Goal: Information Seeking & Learning: Learn about a topic

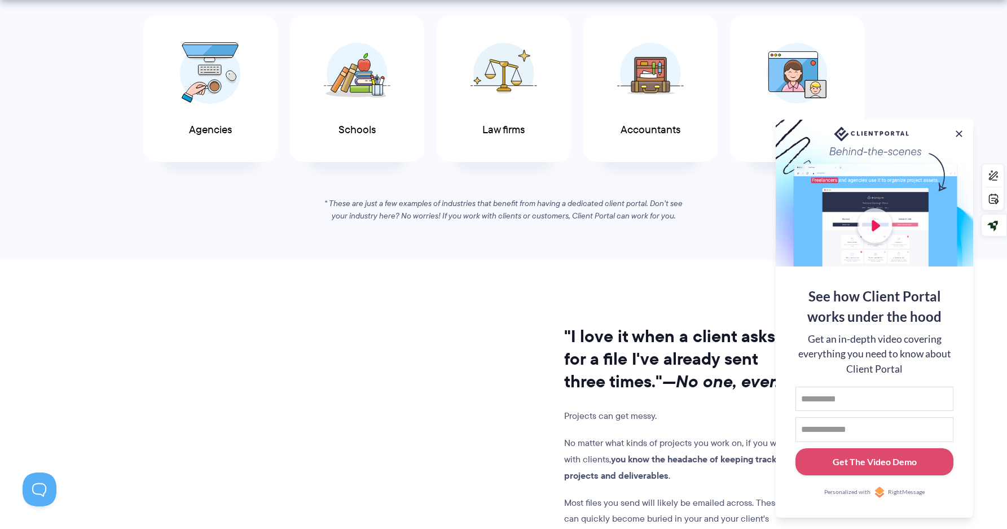
scroll to position [682, 0]
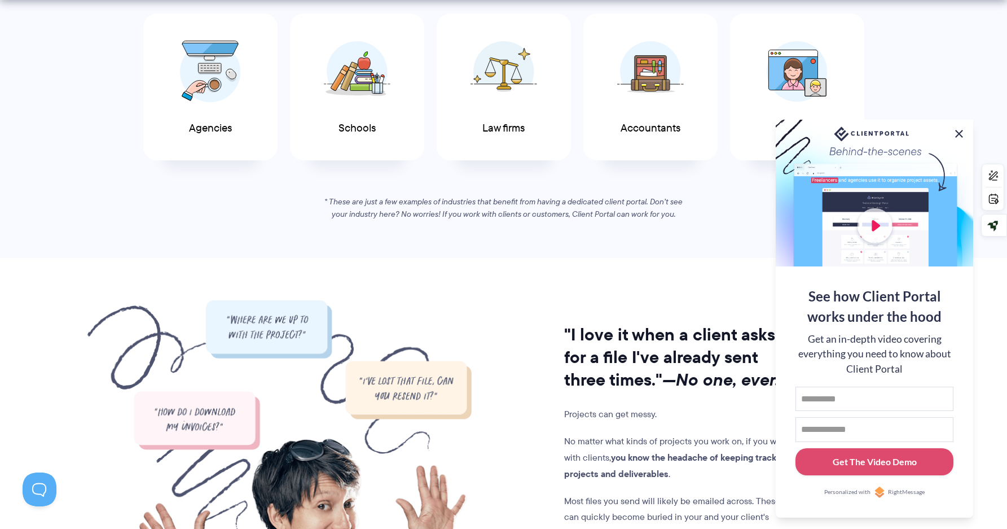
click at [958, 133] on button at bounding box center [959, 134] width 14 height 14
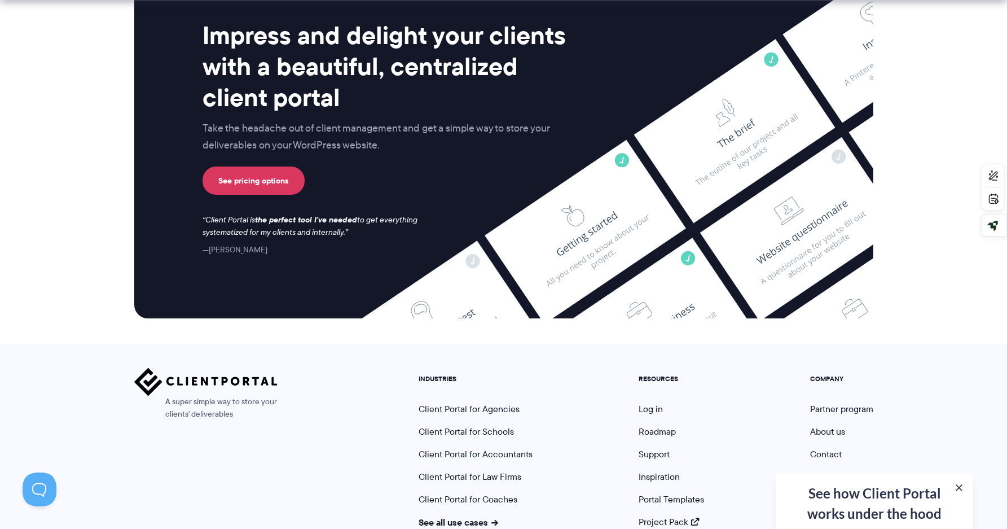
scroll to position [4649, 0]
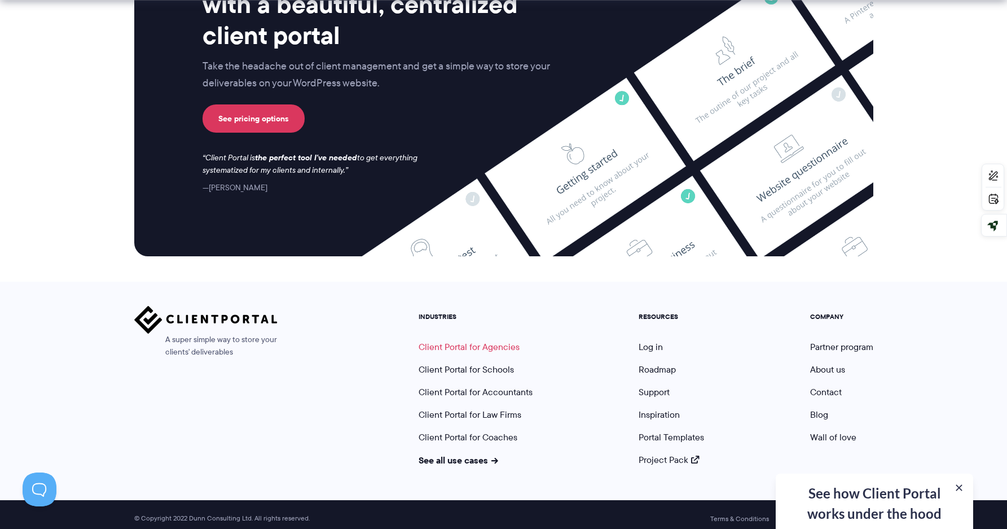
click at [438, 340] on link "Client Portal for Agencies" at bounding box center [469, 346] width 101 height 13
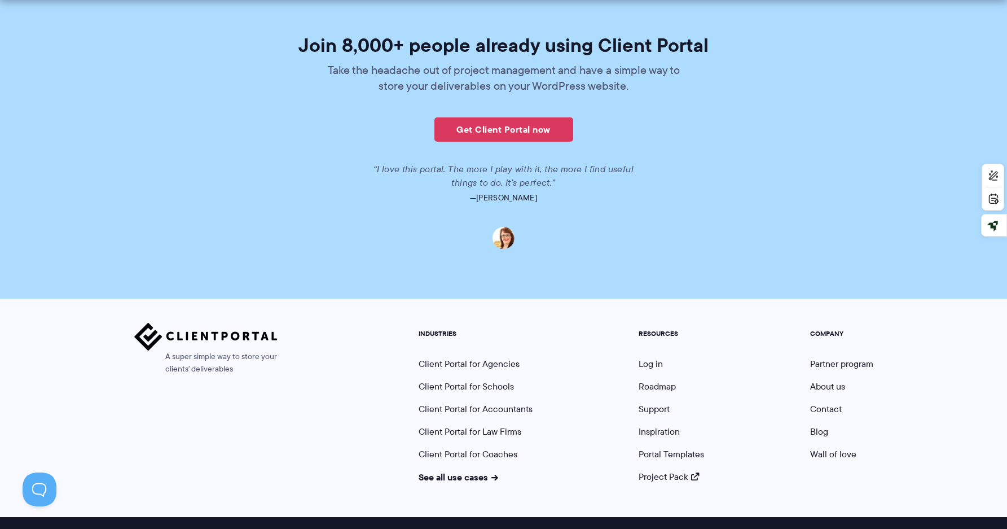
scroll to position [2742, 0]
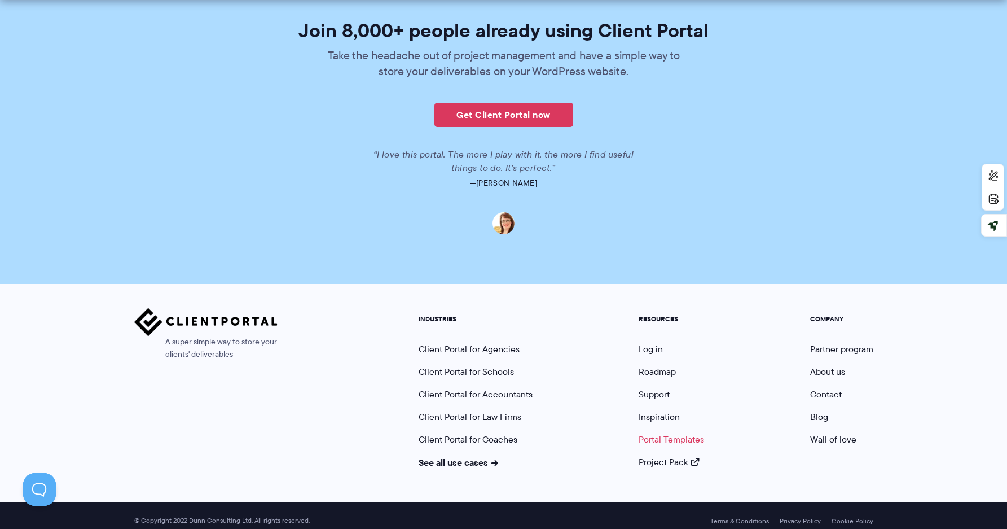
click at [658, 433] on link "Portal Templates" at bounding box center [671, 439] width 65 height 13
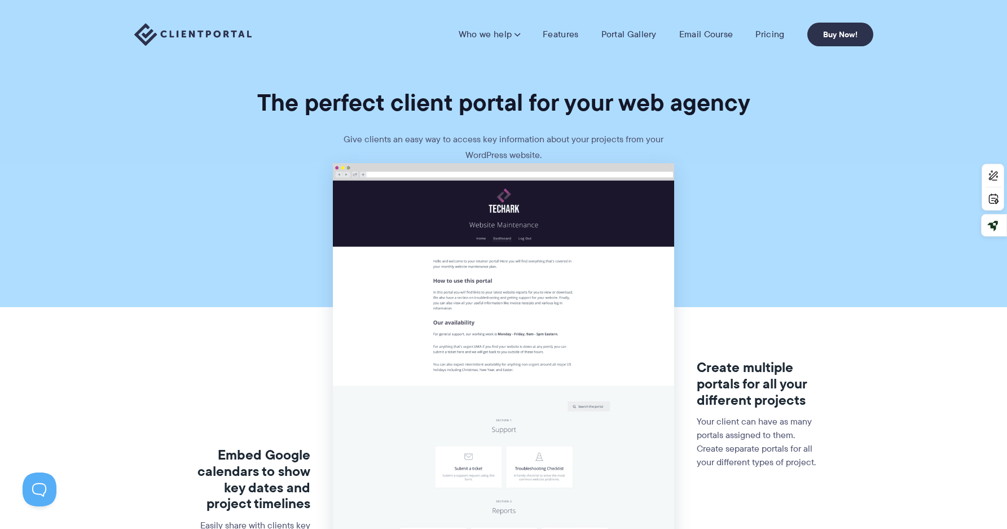
click at [223, 28] on img at bounding box center [192, 34] width 117 height 23
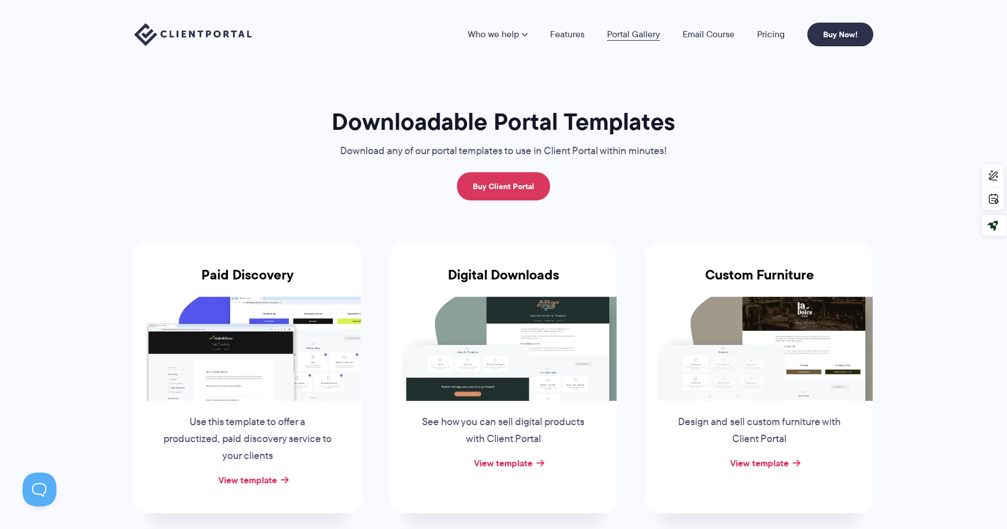
click at [634, 34] on link "Portal Gallery" at bounding box center [633, 34] width 53 height 9
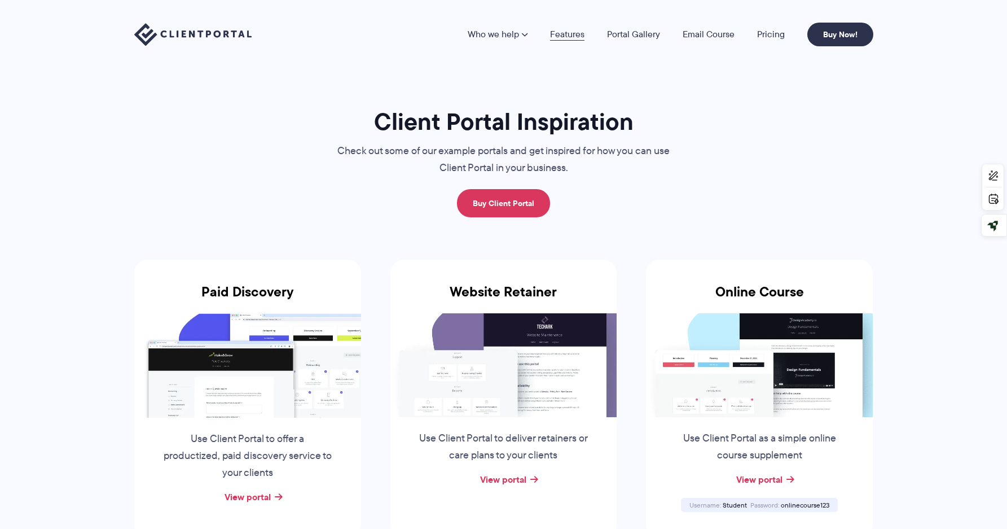
click at [574, 34] on link "Features" at bounding box center [567, 34] width 34 height 9
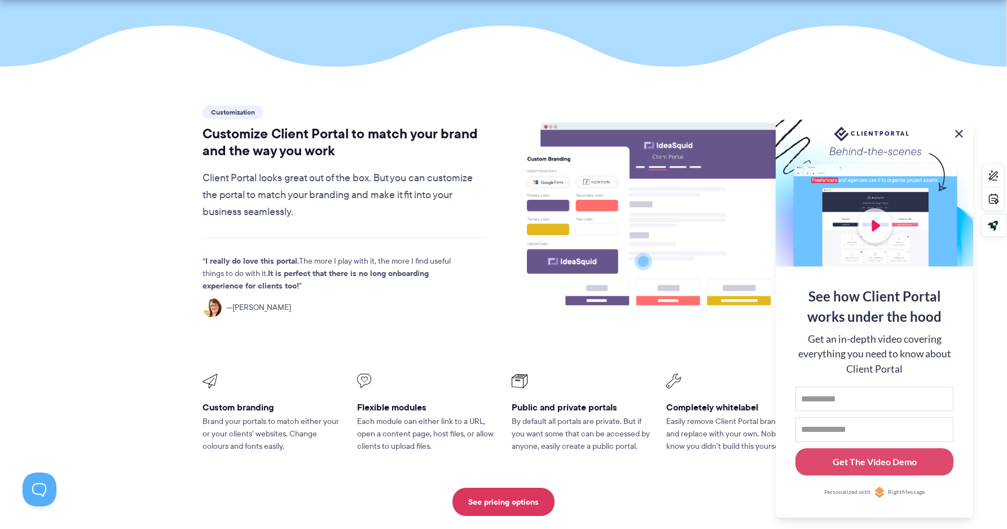
click at [960, 129] on button at bounding box center [959, 134] width 14 height 14
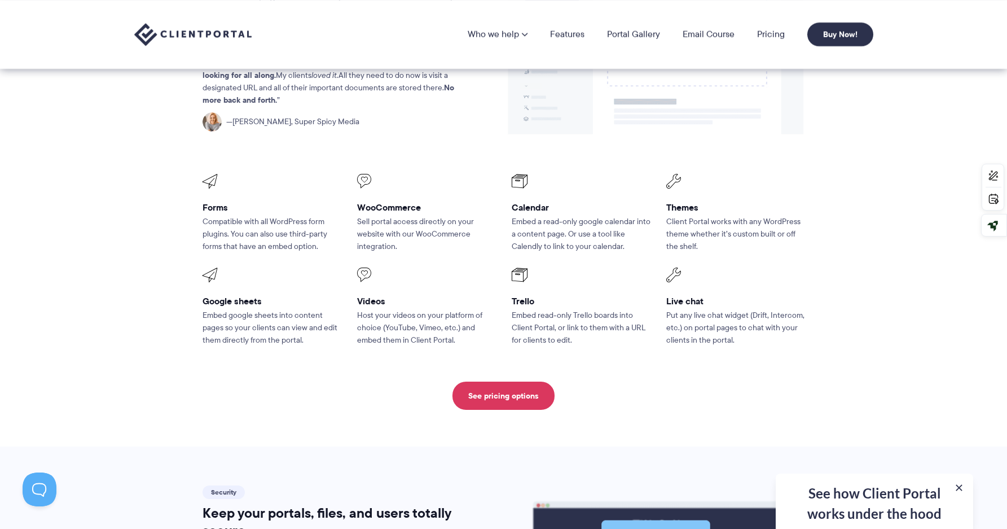
scroll to position [1438, 0]
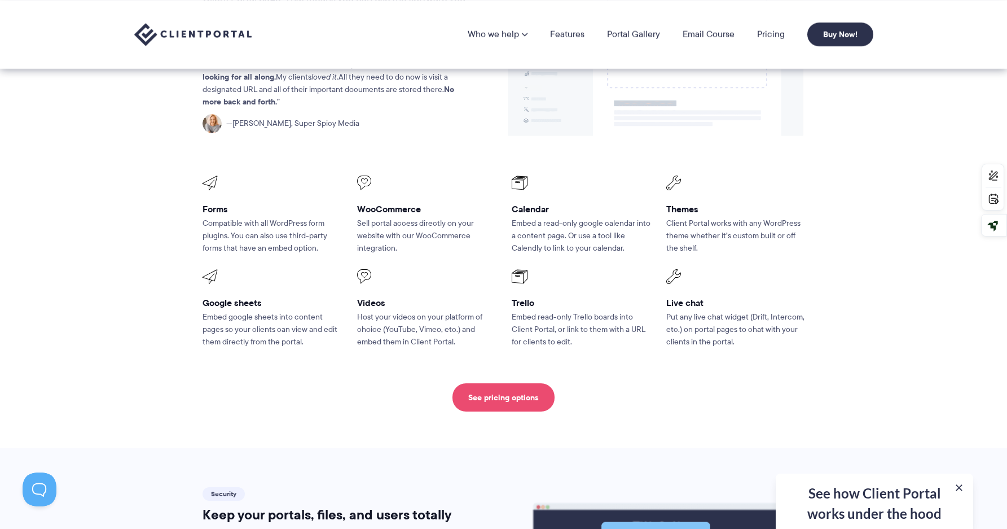
click at [495, 383] on link "See pricing options" at bounding box center [503, 397] width 102 height 28
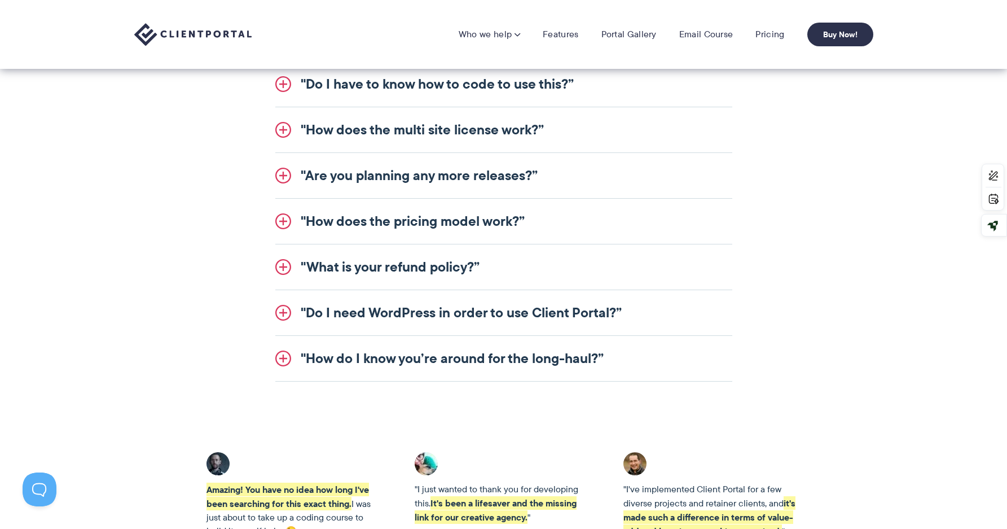
scroll to position [1456, 0]
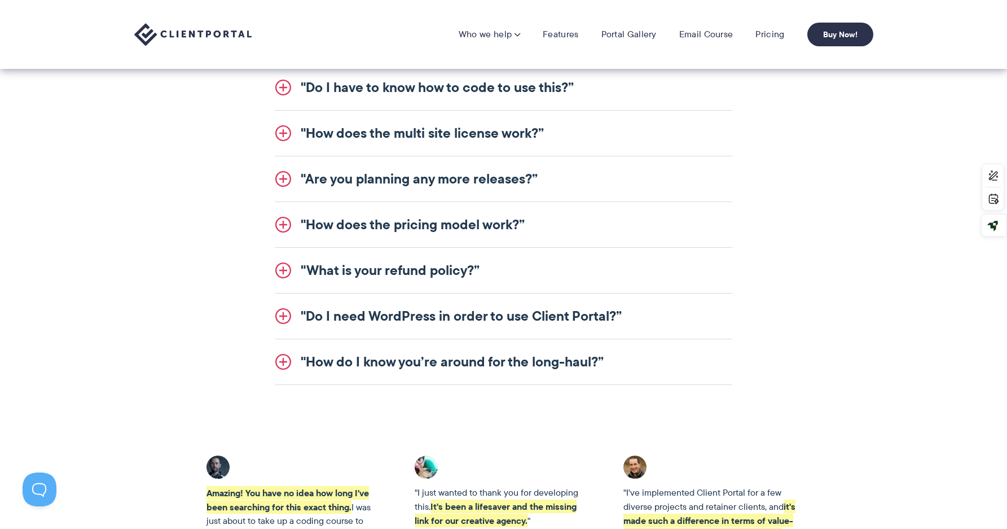
click at [569, 350] on link ""How do I know you’re around for the long-haul?”" at bounding box center [503, 361] width 457 height 45
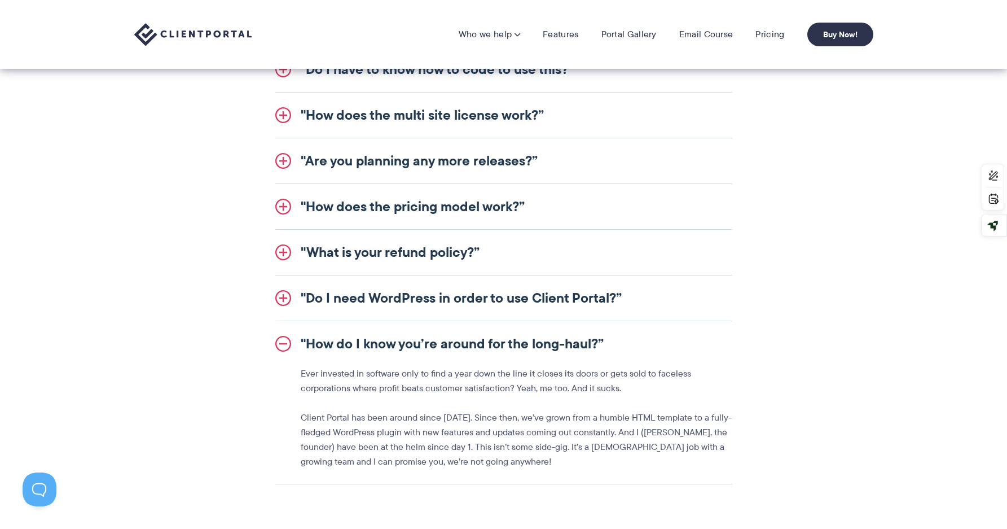
scroll to position [1307, 0]
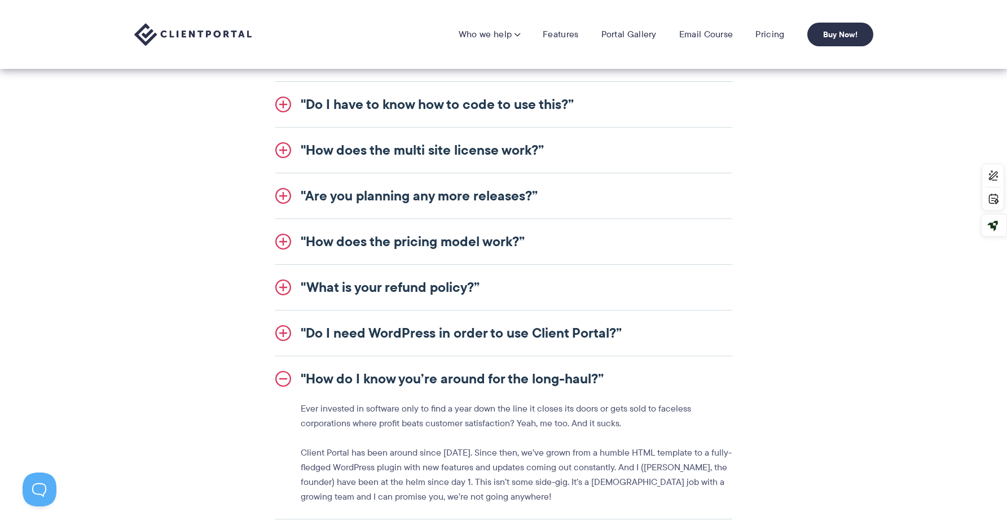
click at [577, 337] on link ""Do I need WordPress in order to use Client Portal?”" at bounding box center [503, 332] width 457 height 45
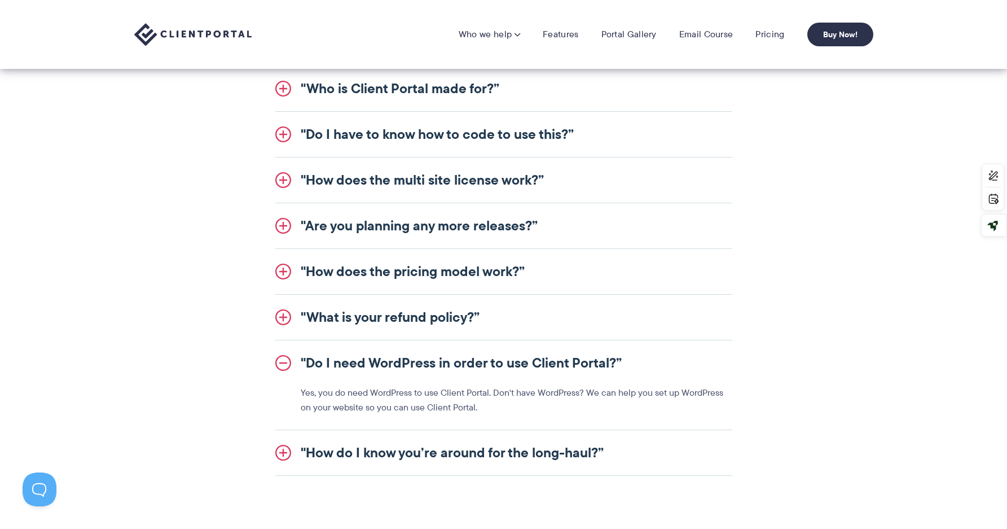
scroll to position [1271, 0]
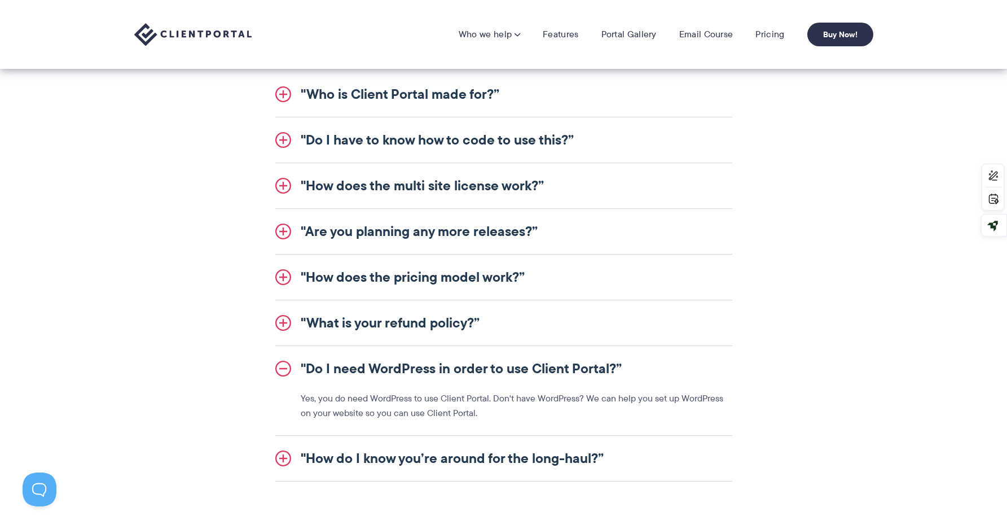
click at [552, 313] on link ""What is your refund policy?”" at bounding box center [503, 322] width 457 height 45
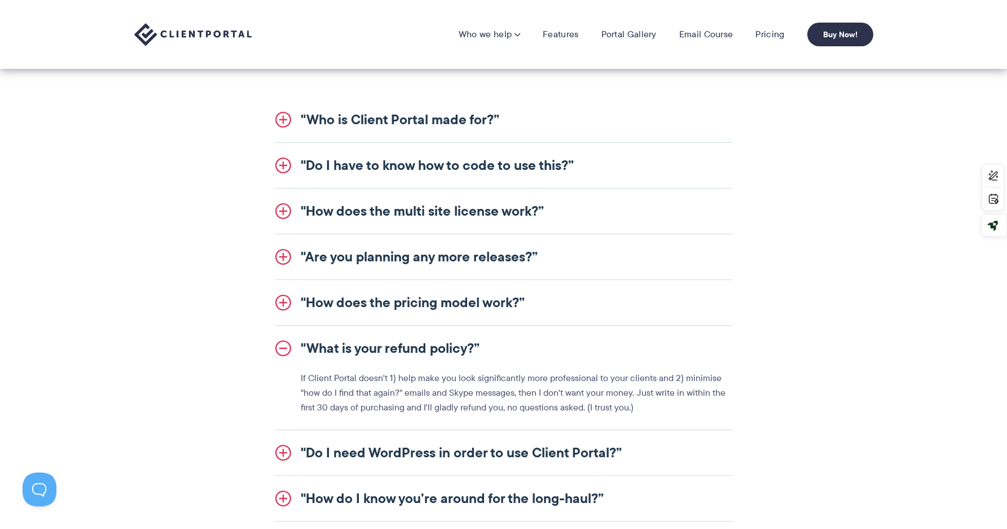
click at [552, 313] on link ""How does the pricing model work?”" at bounding box center [503, 302] width 457 height 45
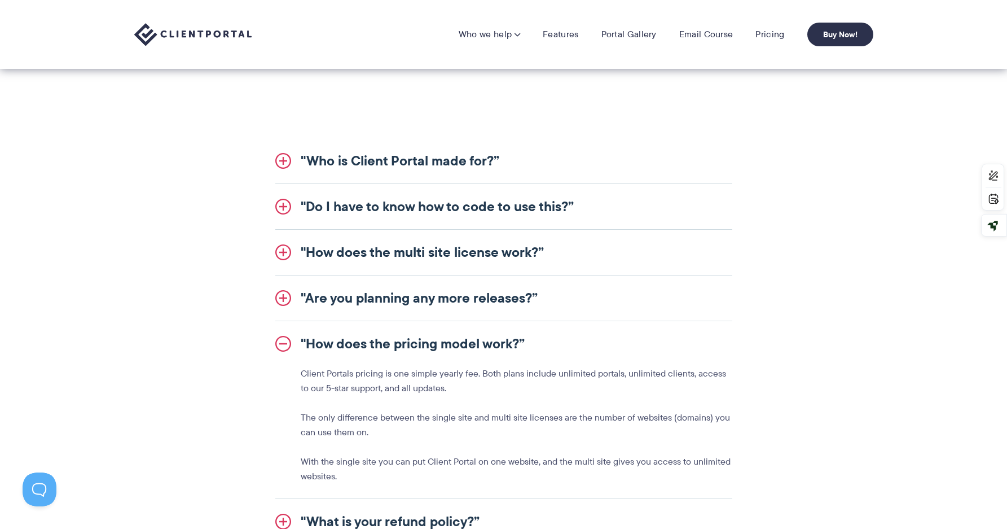
click at [552, 313] on link ""Are you planning any more releases?”" at bounding box center [503, 297] width 457 height 45
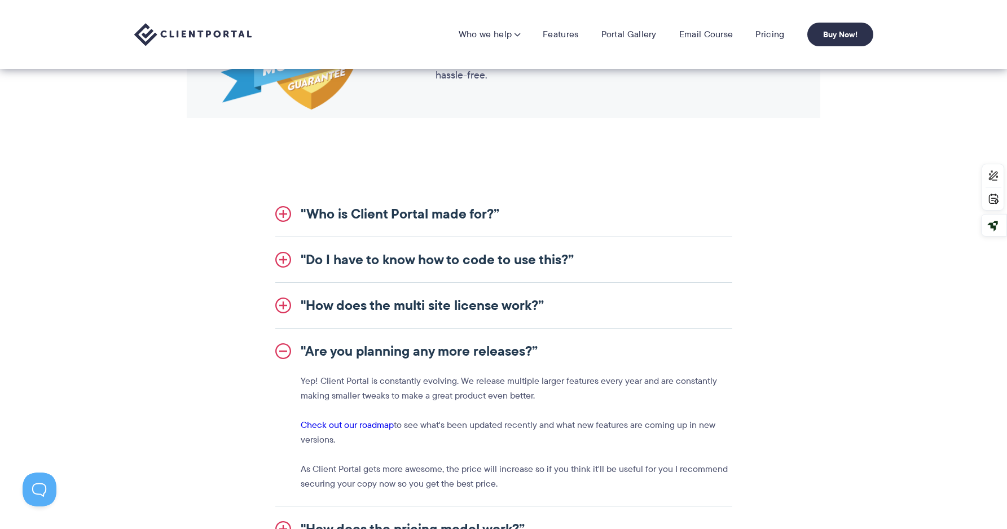
click at [552, 313] on link ""How does the multi site license work?”" at bounding box center [503, 305] width 457 height 45
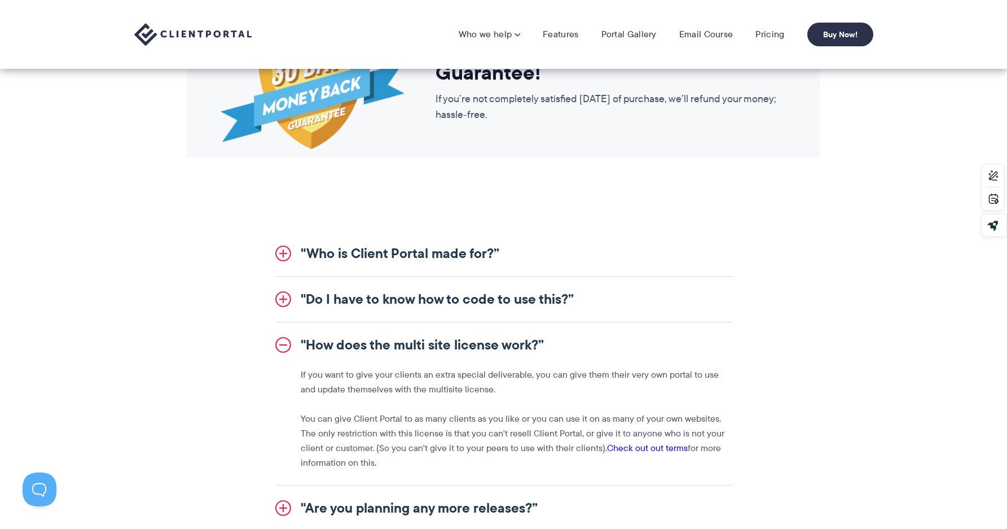
click at [552, 313] on link ""Do I have to know how to code to use this?”" at bounding box center [503, 298] width 457 height 45
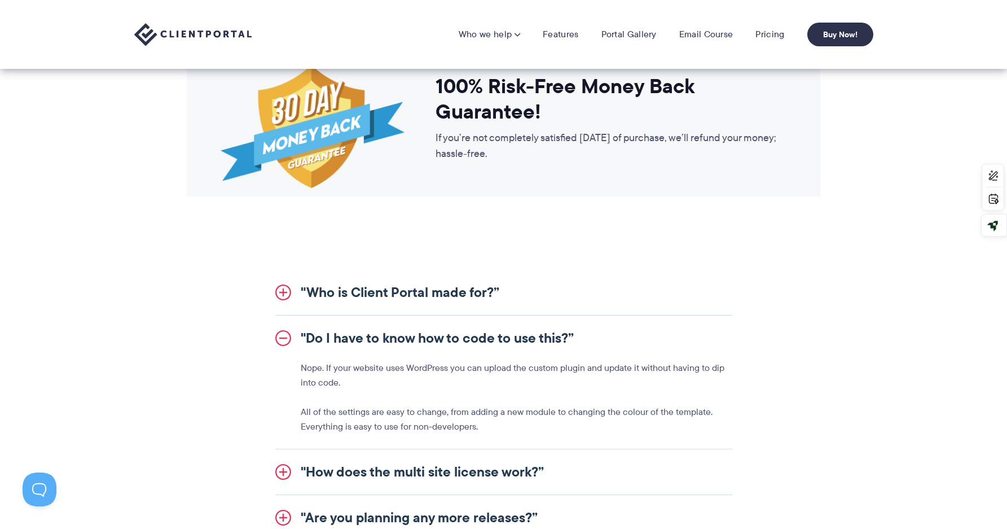
click at [552, 313] on link ""Who is Client Portal made for?”" at bounding box center [503, 292] width 457 height 45
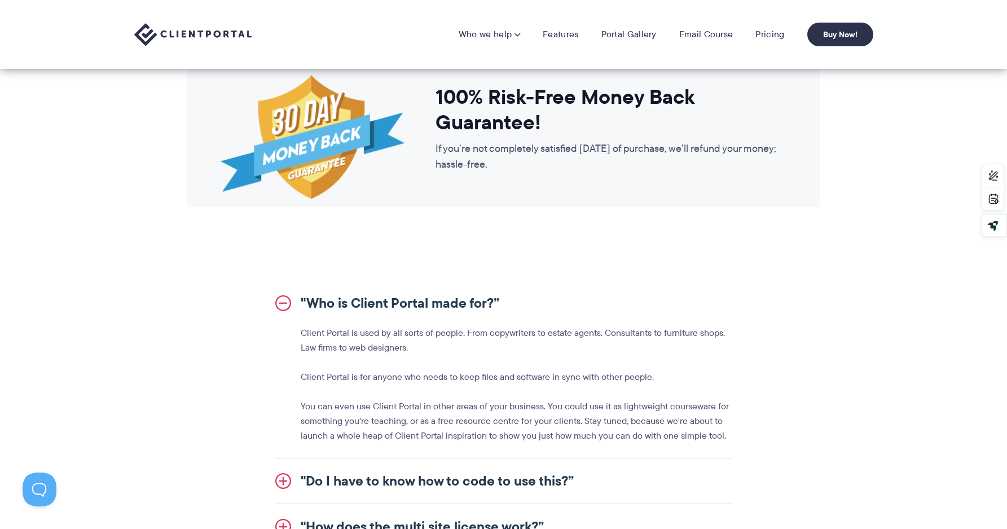
click at [552, 313] on link ""Who is Client Portal made for?”" at bounding box center [503, 302] width 457 height 45
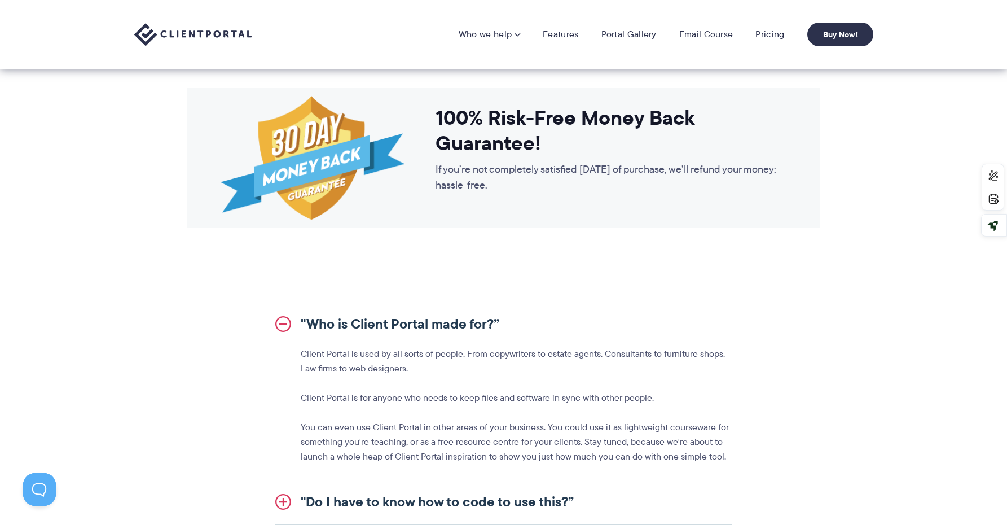
scroll to position [1040, 0]
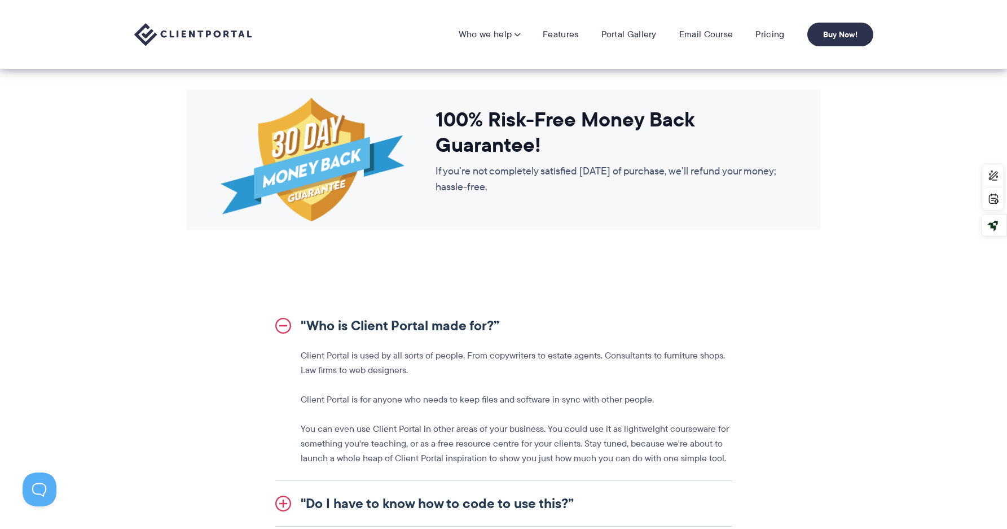
click at [478, 326] on link ""Who is Client Portal made for?”" at bounding box center [503, 325] width 457 height 45
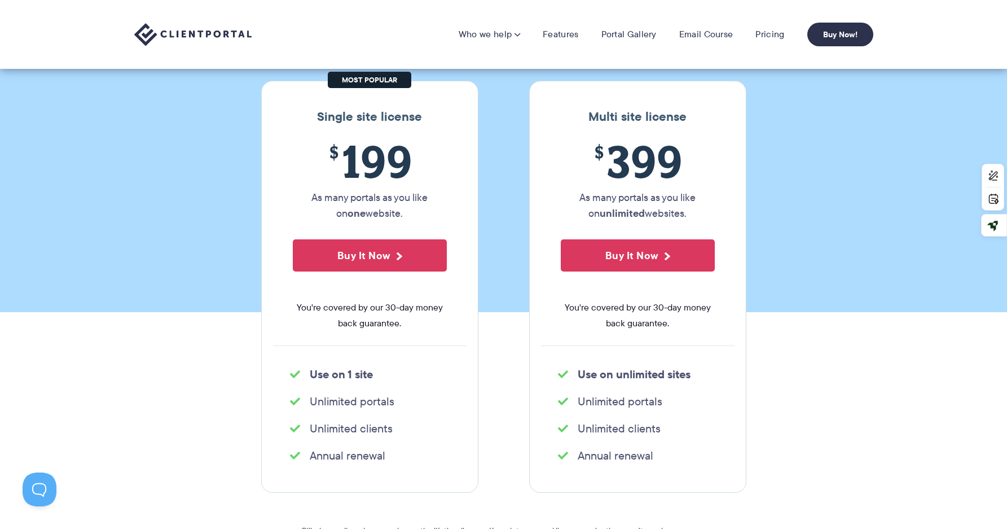
scroll to position [0, 0]
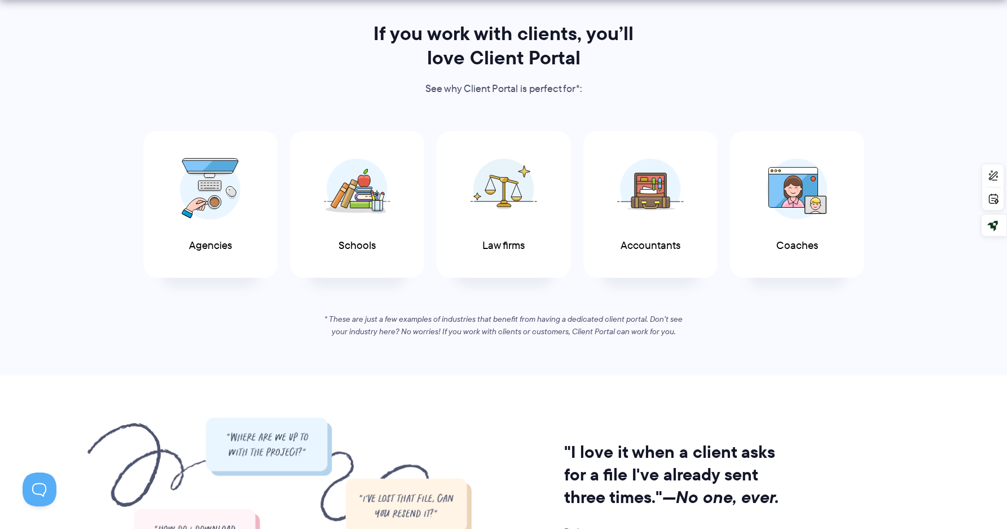
scroll to position [565, 0]
